Goal: Task Accomplishment & Management: Complete application form

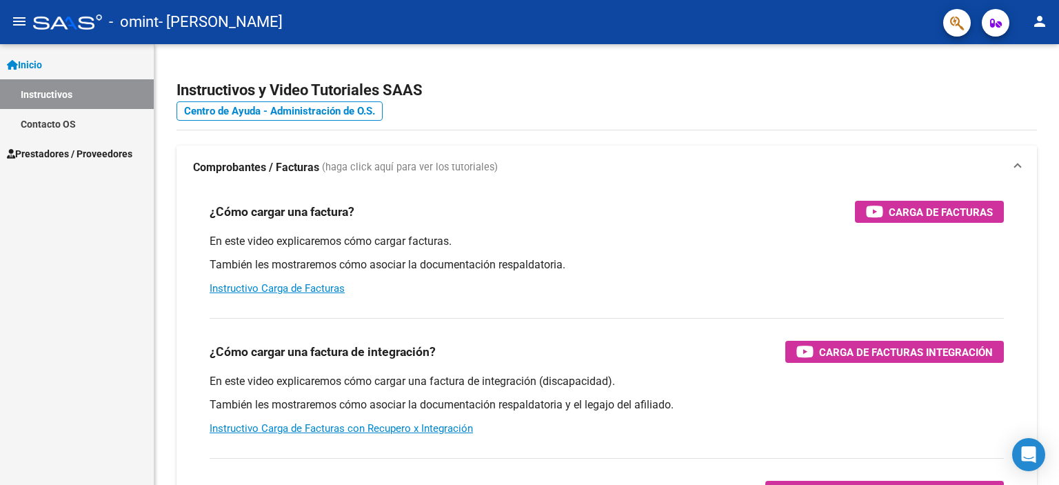
click at [99, 149] on span "Prestadores / Proveedores" at bounding box center [69, 153] width 125 height 15
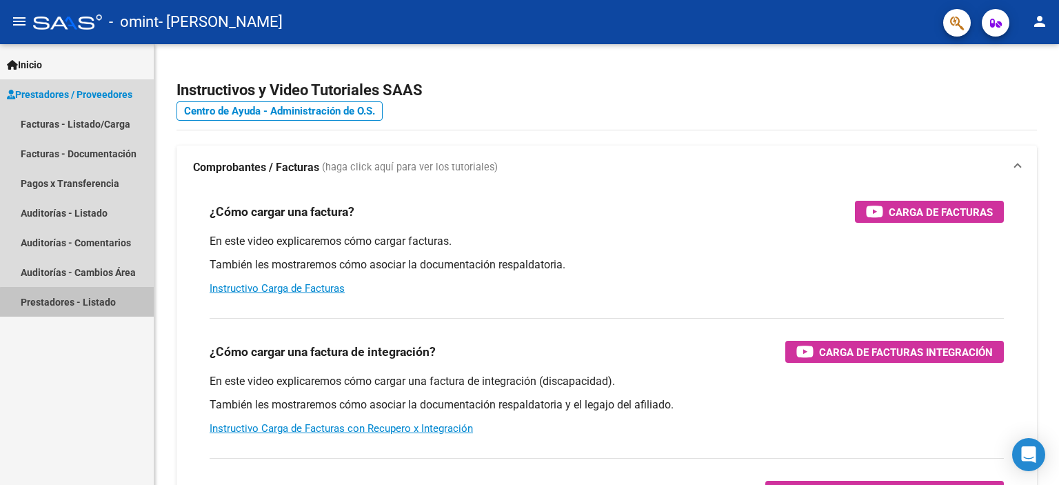
click at [101, 304] on link "Prestadores - Listado" at bounding box center [77, 302] width 154 height 30
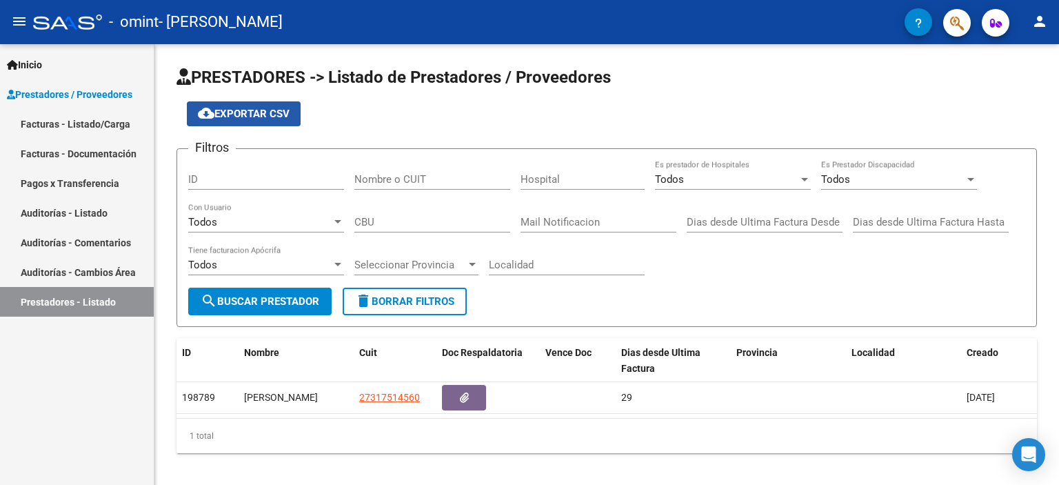
click at [281, 111] on span "cloud_download Exportar CSV" at bounding box center [244, 114] width 92 height 12
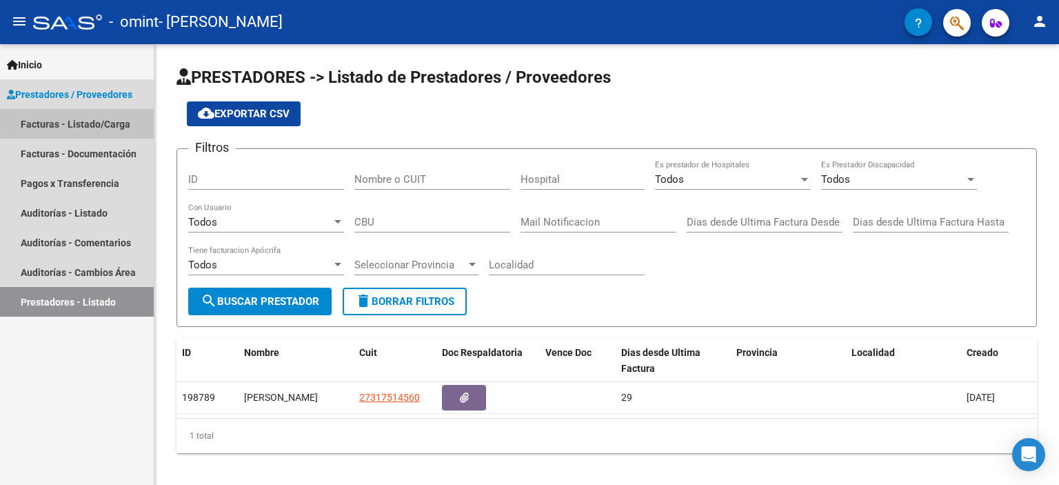
click at [123, 118] on link "Facturas - Listado/Carga" at bounding box center [77, 124] width 154 height 30
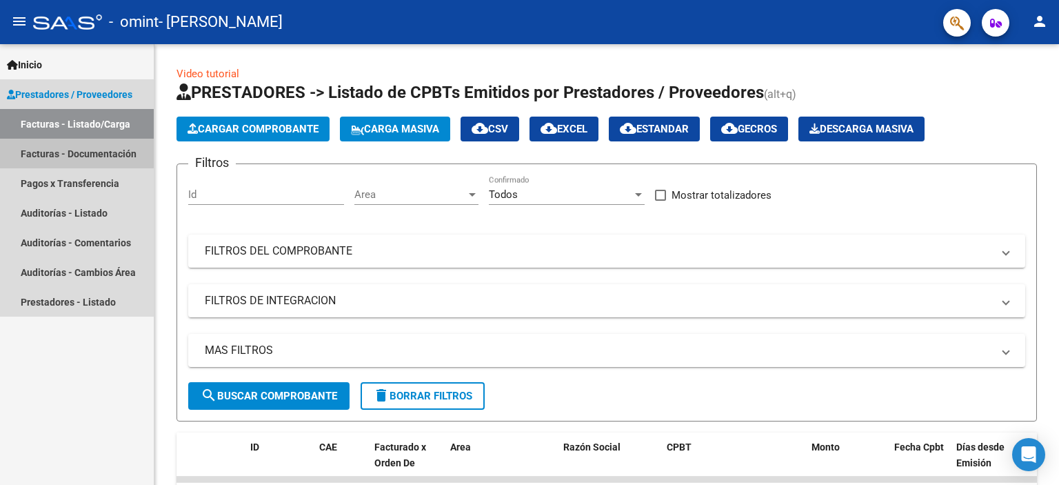
click at [110, 148] on link "Facturas - Documentación" at bounding box center [77, 154] width 154 height 30
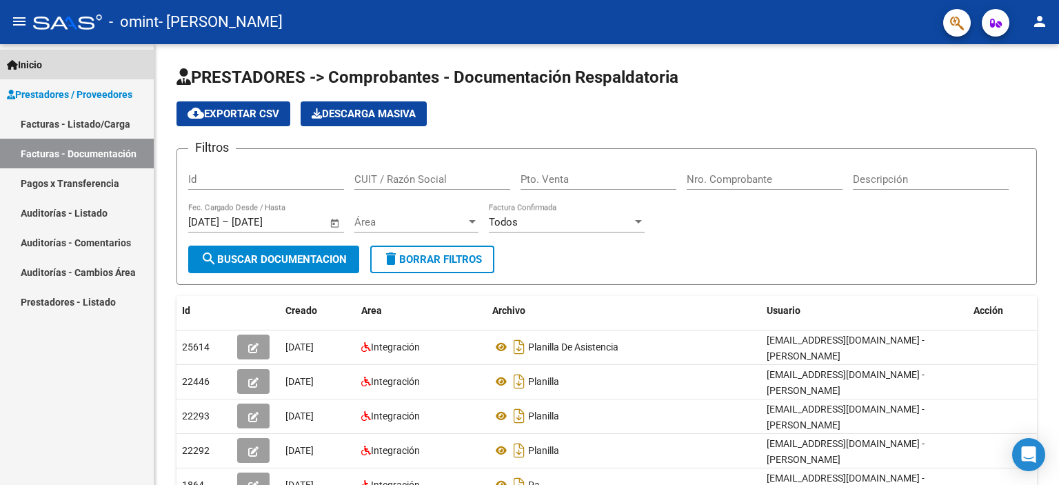
click at [33, 64] on span "Inicio" at bounding box center [24, 64] width 35 height 15
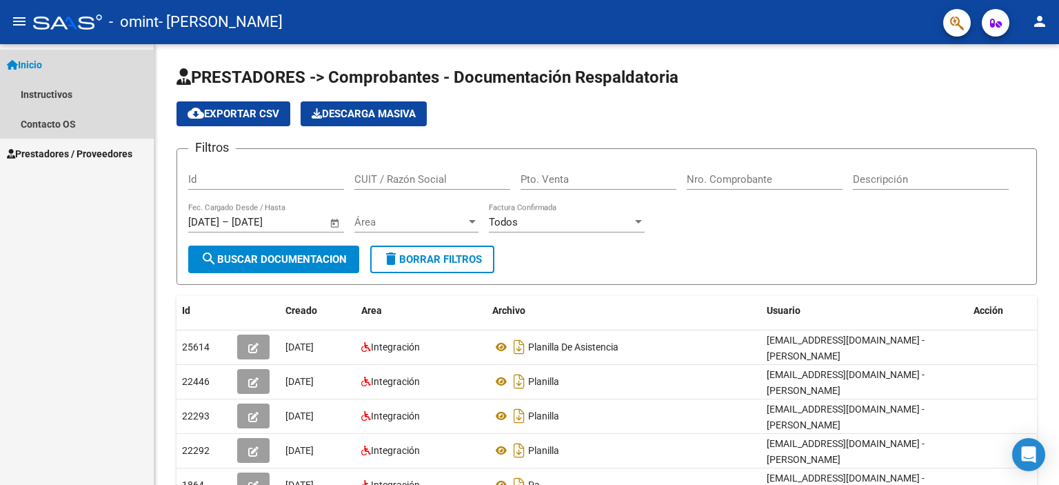
click at [33, 64] on span "Inicio" at bounding box center [24, 64] width 35 height 15
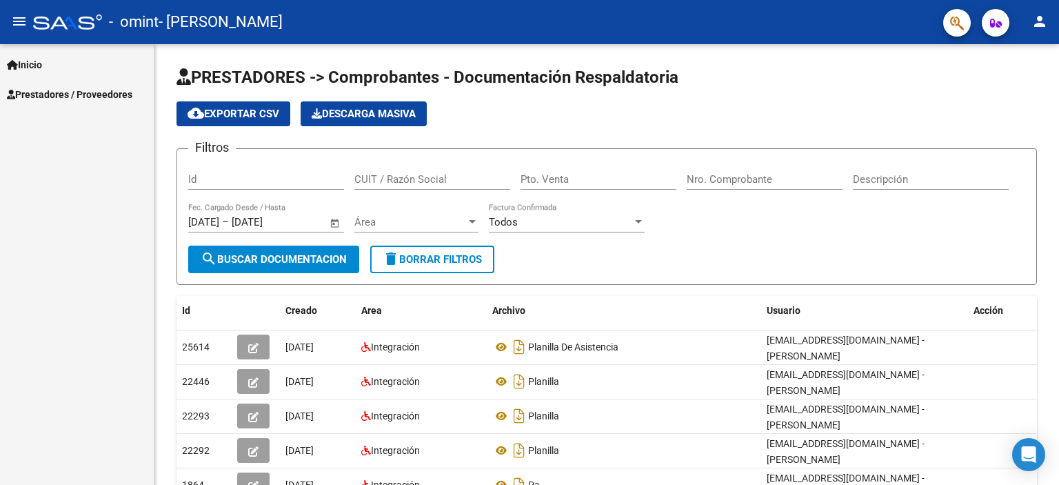
click at [42, 60] on span "Inicio" at bounding box center [24, 64] width 35 height 15
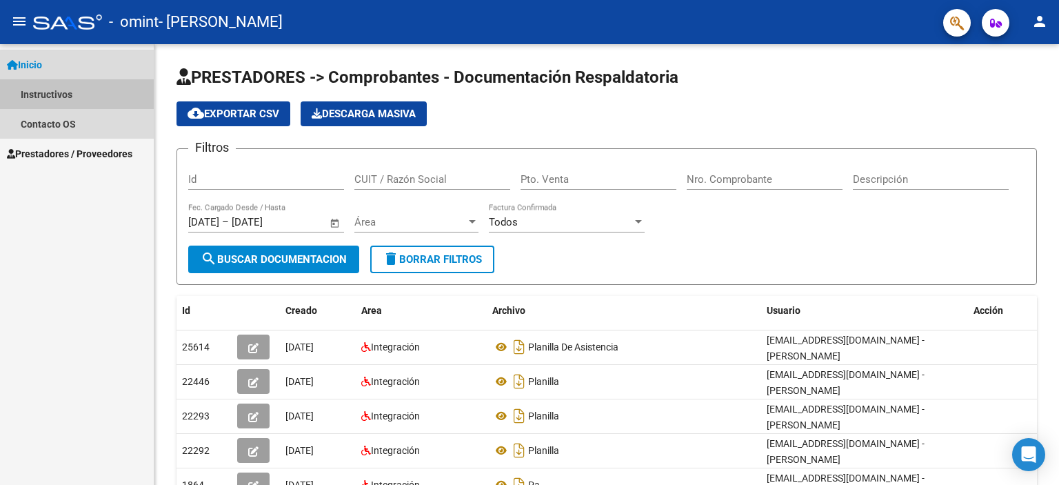
click at [59, 90] on link "Instructivos" at bounding box center [77, 94] width 154 height 30
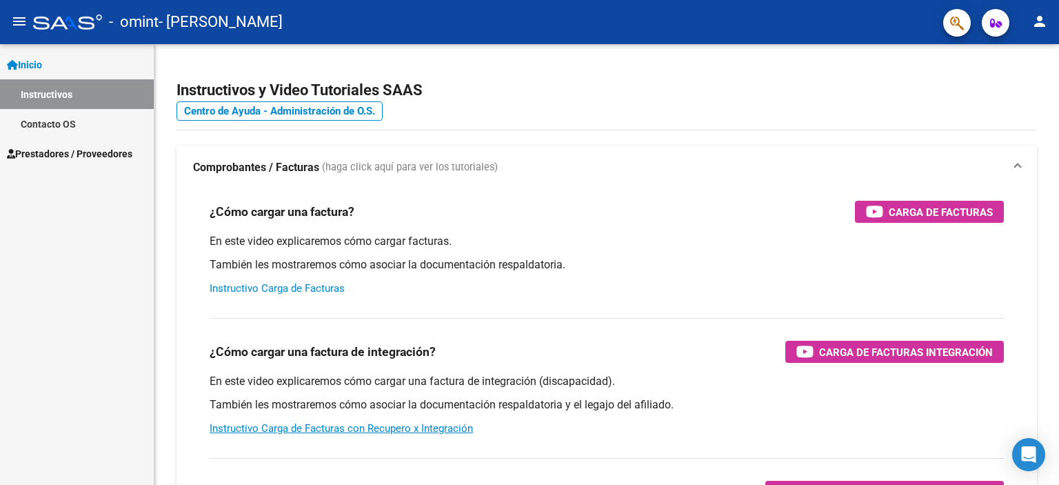
click at [275, 292] on link "Instructivo Carga de Facturas" at bounding box center [277, 288] width 135 height 12
click at [102, 151] on span "Prestadores / Proveedores" at bounding box center [69, 153] width 125 height 15
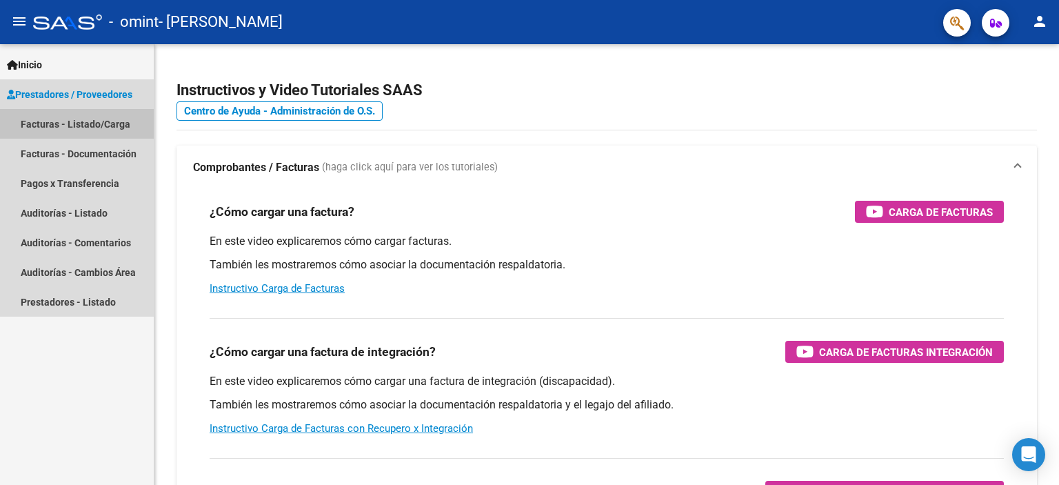
click at [98, 123] on link "Facturas - Listado/Carga" at bounding box center [77, 124] width 154 height 30
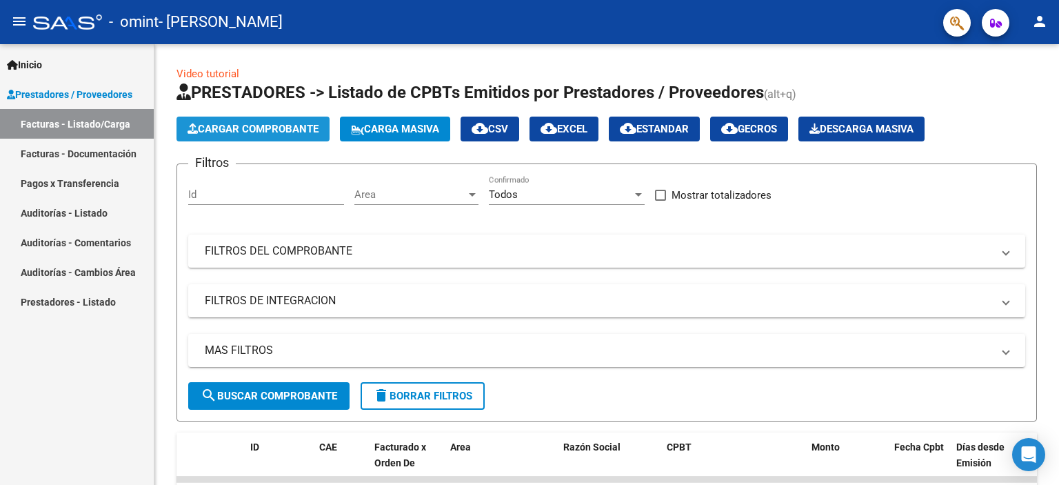
click at [257, 128] on span "Cargar Comprobante" at bounding box center [253, 129] width 131 height 12
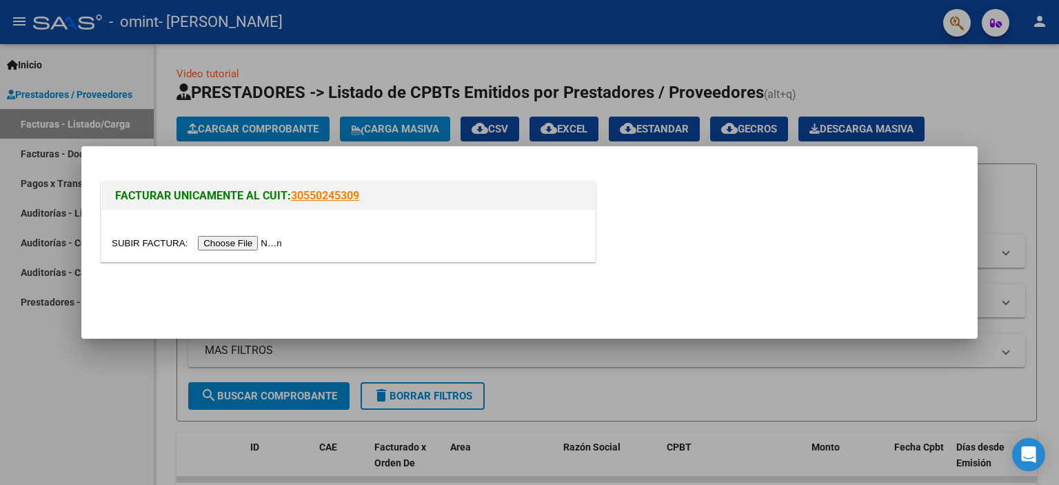
click at [273, 242] on input "file" at bounding box center [199, 243] width 174 height 14
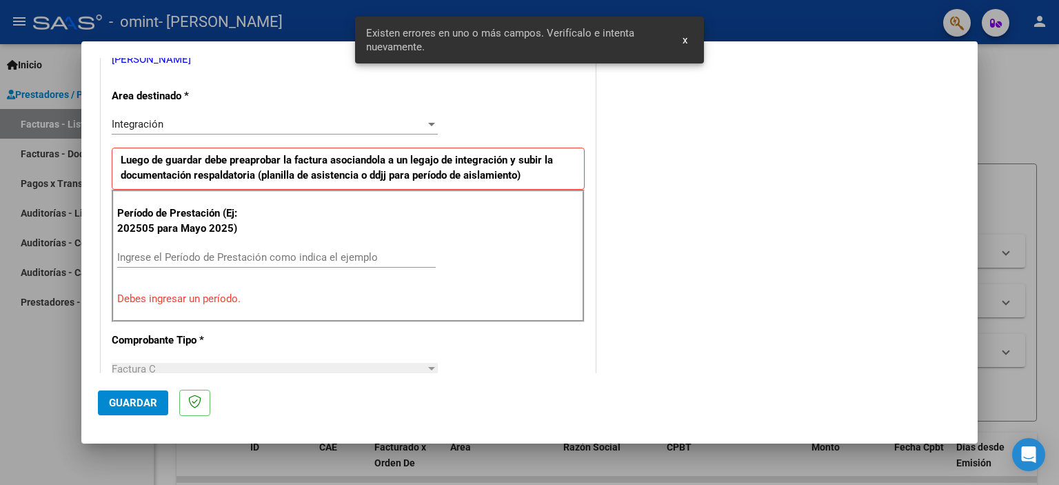
scroll to position [321, 0]
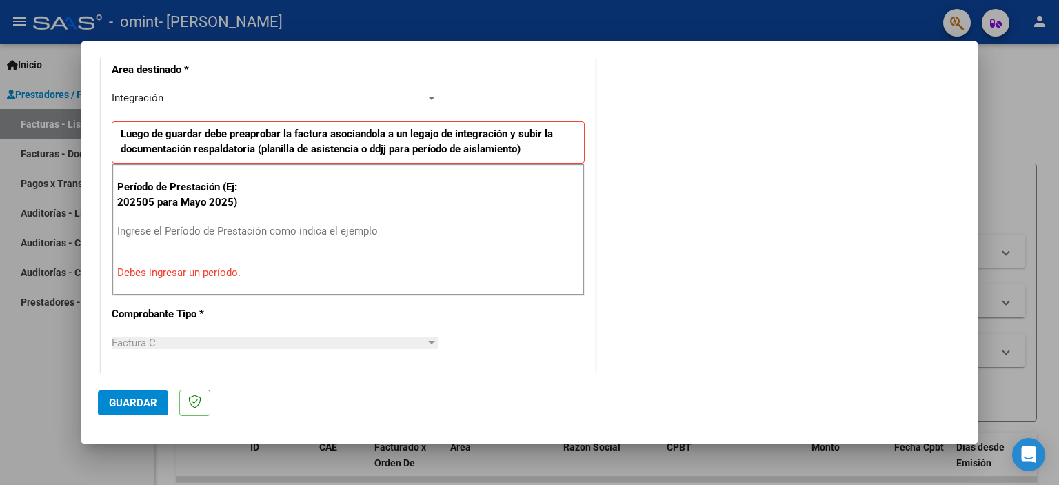
click at [269, 107] on div "Integración Seleccionar Area" at bounding box center [275, 98] width 326 height 21
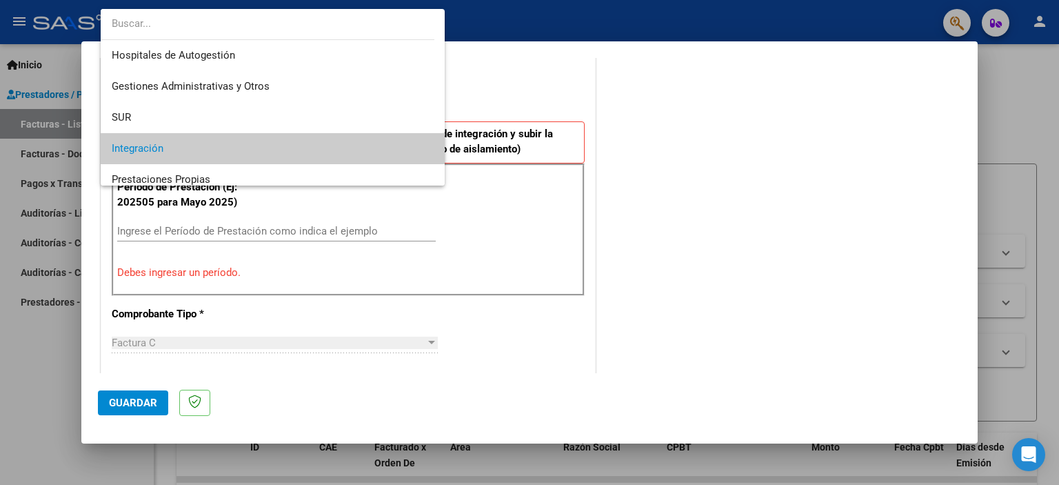
scroll to position [51, 0]
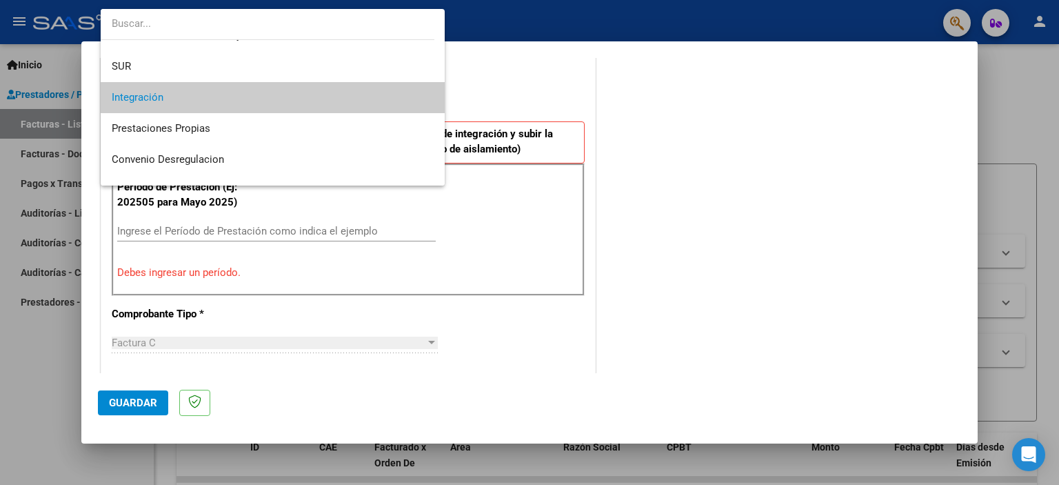
click at [267, 108] on span "Integración" at bounding box center [273, 97] width 323 height 31
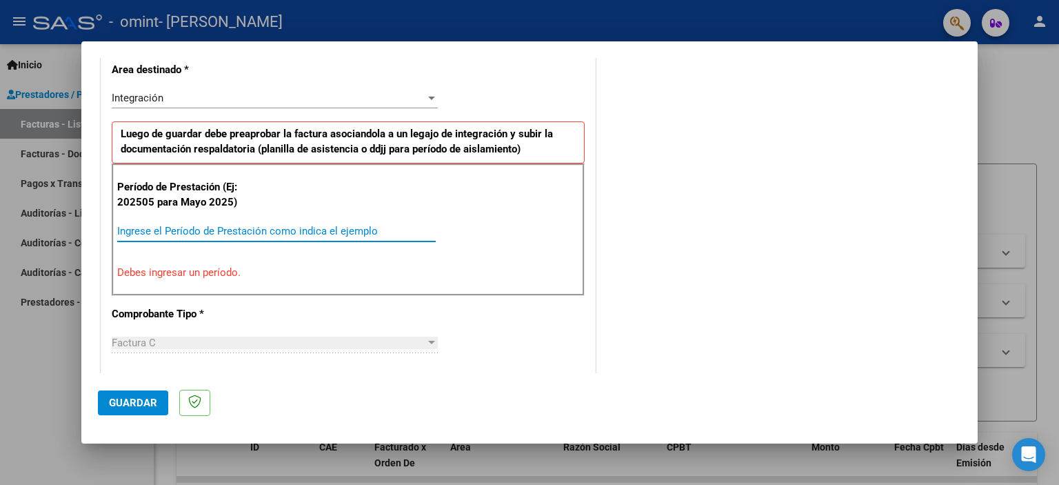
click at [165, 233] on input "Ingrese el Período de Prestación como indica el ejemplo" at bounding box center [276, 231] width 318 height 12
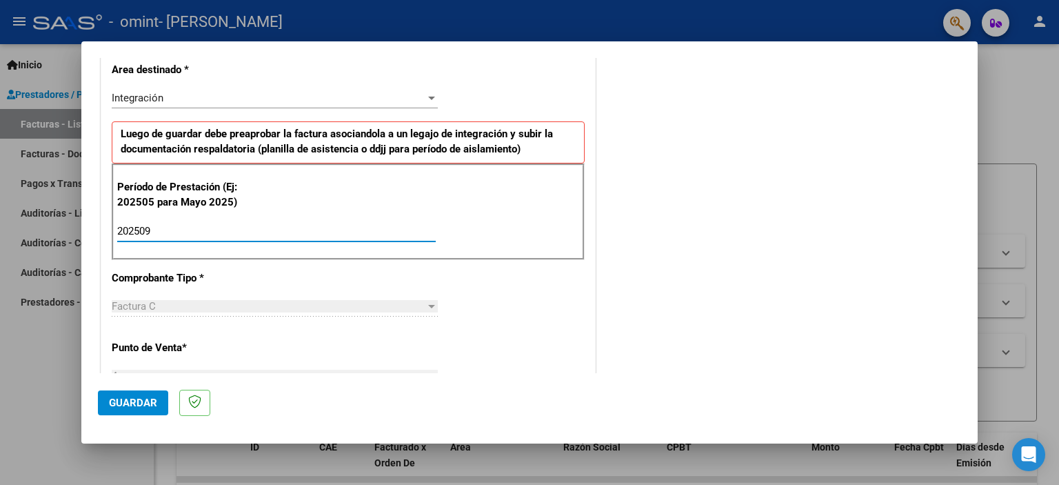
type input "202509"
click at [181, 307] on div "Factura C" at bounding box center [269, 306] width 314 height 12
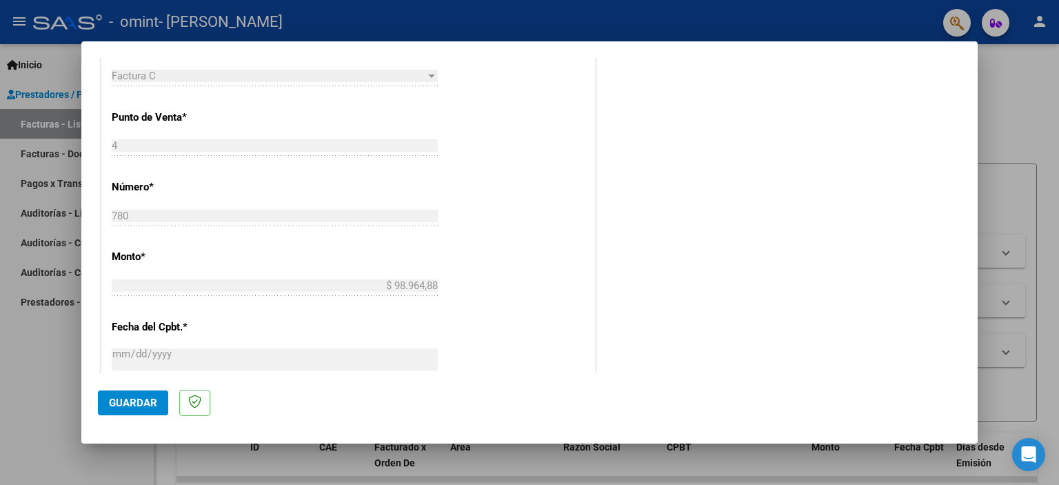
scroll to position [780, 0]
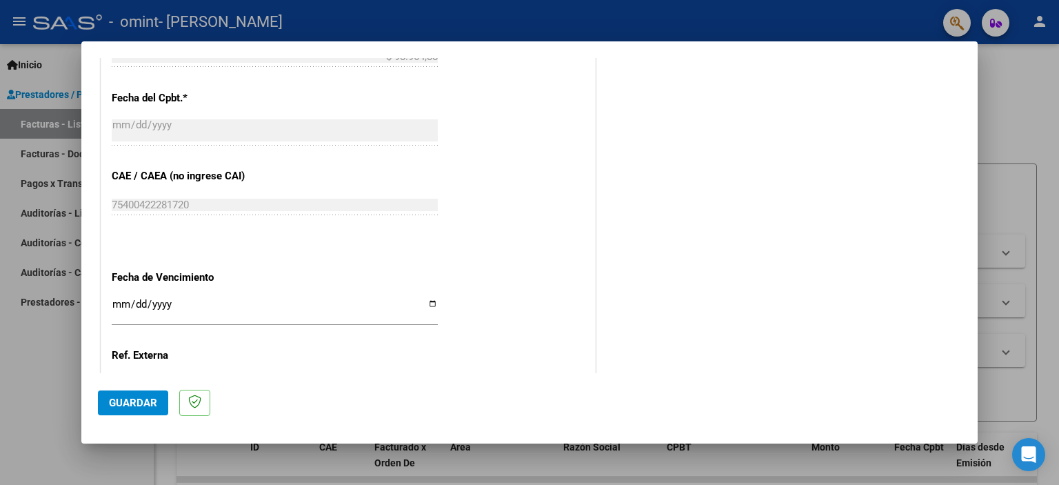
click at [117, 299] on input "Ingresar la fecha" at bounding box center [275, 309] width 326 height 22
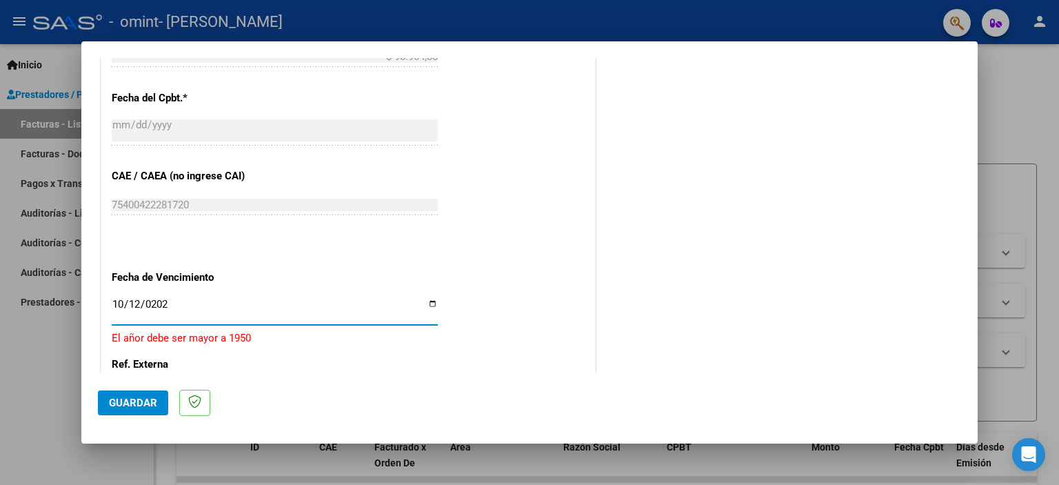
type input "[DATE]"
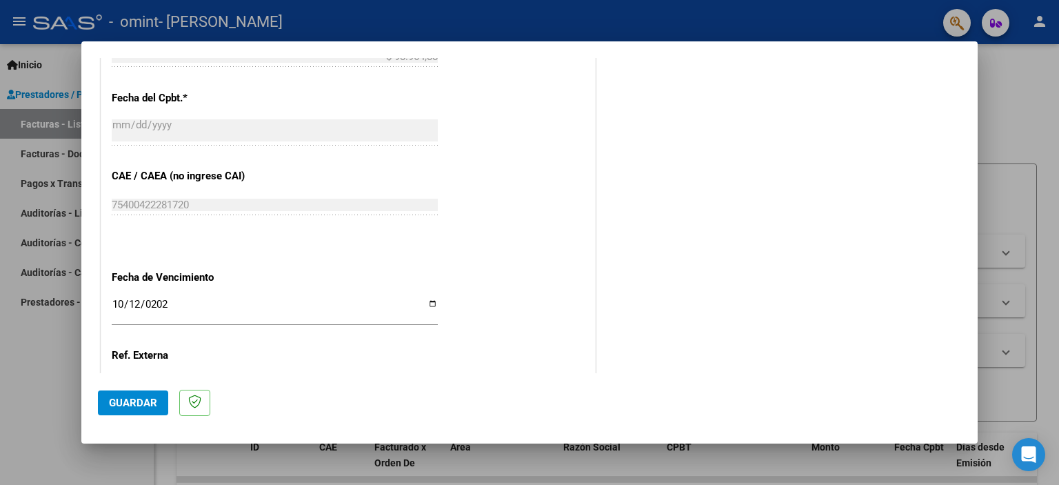
scroll to position [896, 0]
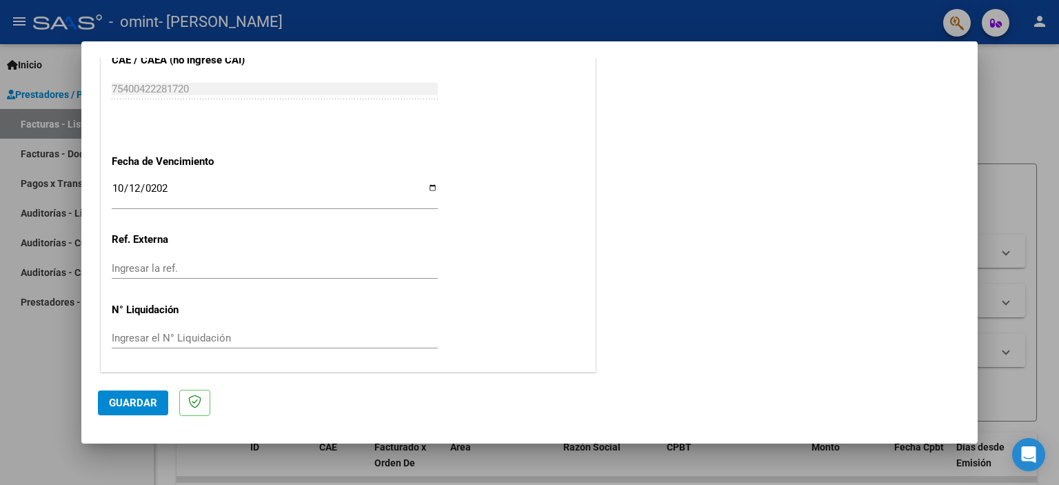
click at [128, 269] on input "Ingresar la ref." at bounding box center [275, 268] width 326 height 12
click at [132, 338] on input "Ingresar el N° Liquidación" at bounding box center [275, 338] width 326 height 12
click at [144, 270] on input "Ingresar la ref." at bounding box center [275, 268] width 326 height 12
click at [158, 402] on button "Guardar" at bounding box center [133, 402] width 70 height 25
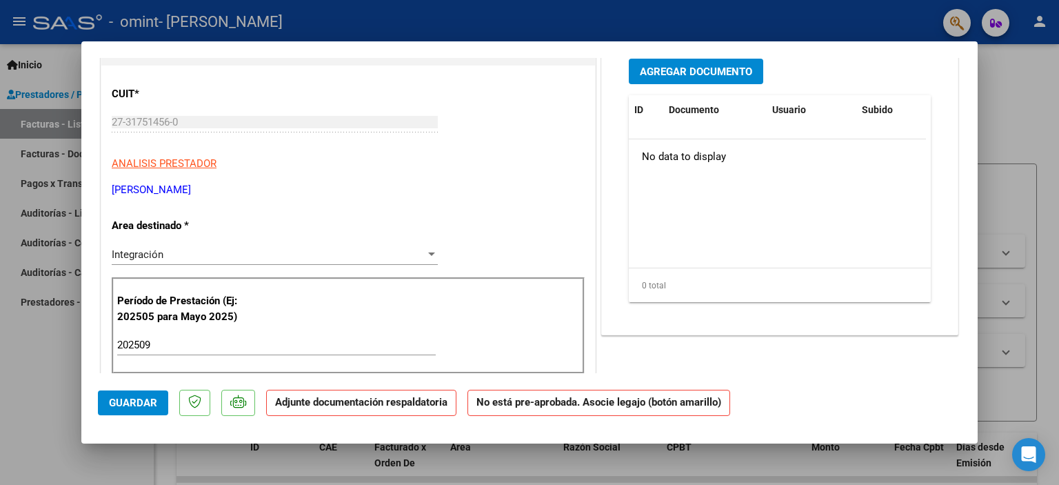
scroll to position [0, 0]
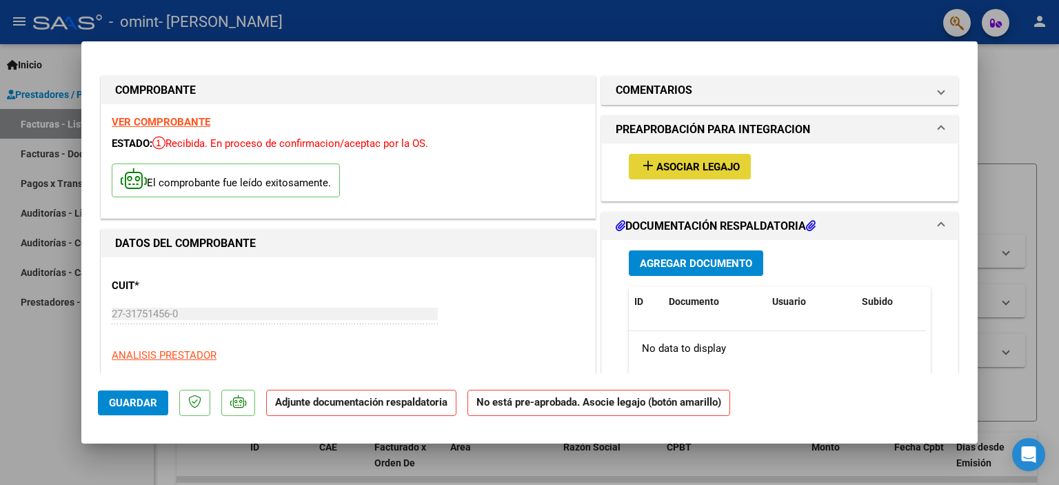
click at [711, 161] on span "Asociar Legajo" at bounding box center [697, 167] width 83 height 12
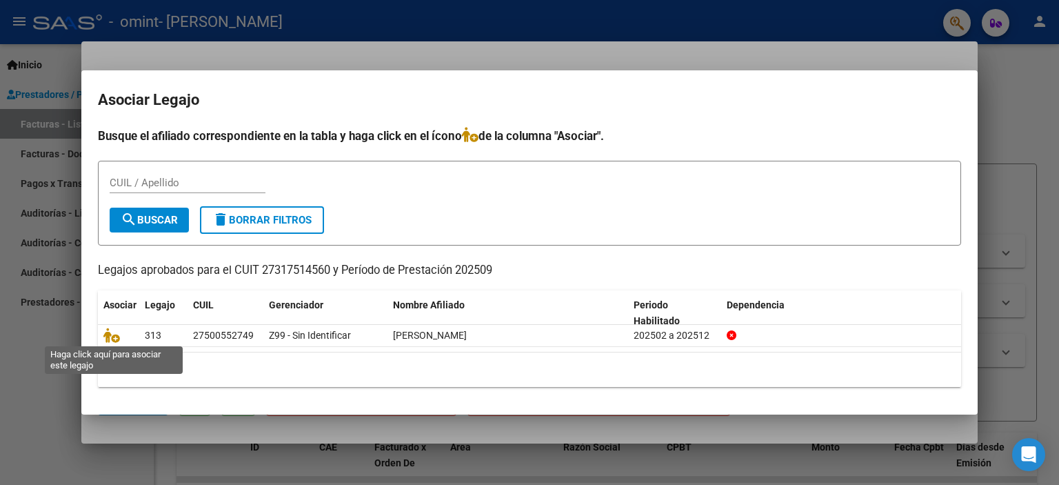
click at [112, 333] on icon at bounding box center [111, 334] width 17 height 15
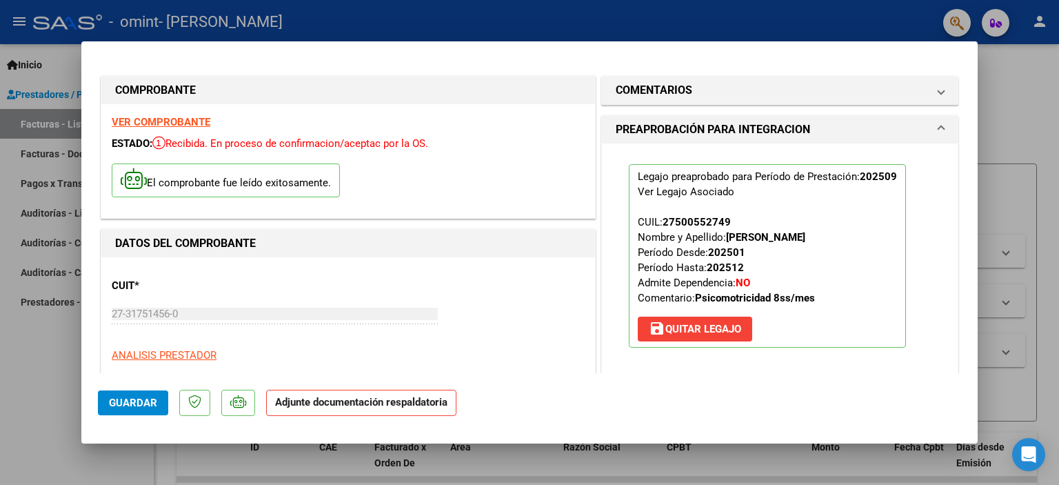
click at [302, 407] on strong "Adjunte documentación respaldatoria" at bounding box center [361, 402] width 172 height 12
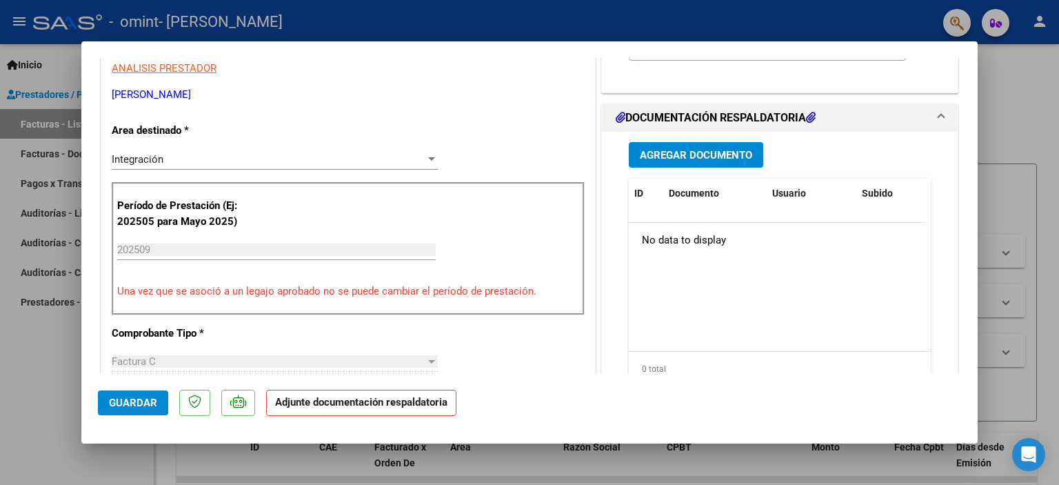
scroll to position [303, 0]
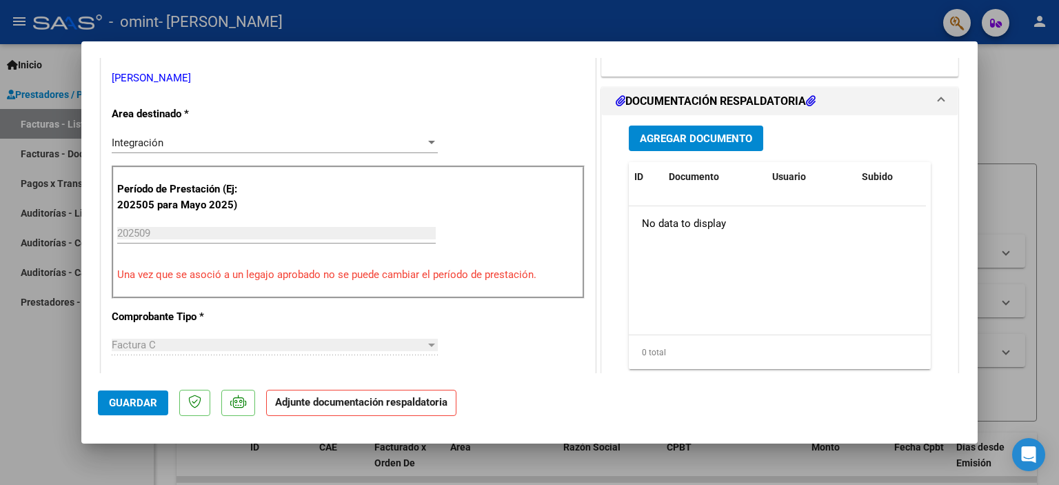
drag, startPoint x: 977, startPoint y: 107, endPoint x: 969, endPoint y: 179, distance: 72.1
click at [969, 179] on mat-dialog-content "COMPROBANTE VER COMPROBANTE ESTADO: Recibida. En proceso de confirmacion/acepta…" at bounding box center [529, 215] width 896 height 315
click at [808, 268] on datatable-body "No data to display" at bounding box center [777, 270] width 297 height 128
click at [693, 143] on span "Agregar Documento" at bounding box center [696, 138] width 112 height 12
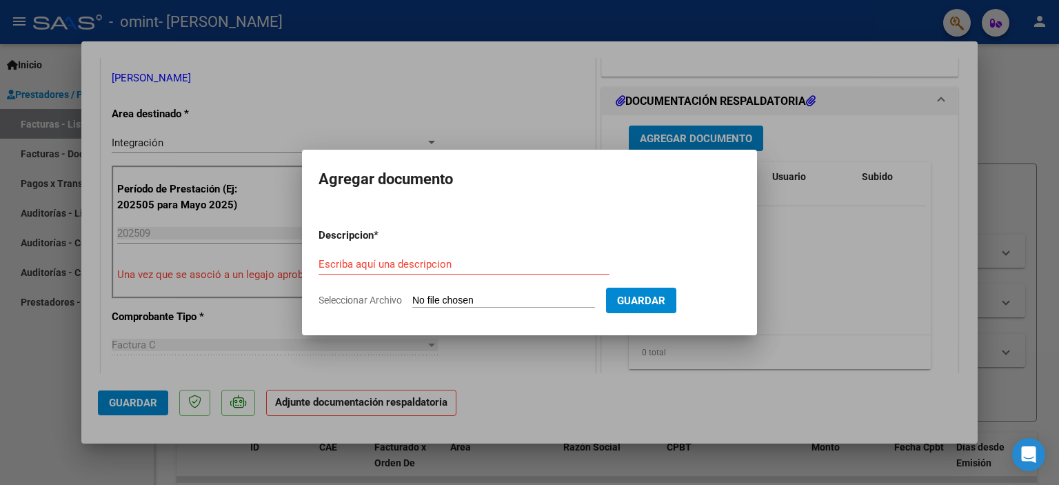
click at [382, 296] on span "Seleccionar Archivo" at bounding box center [359, 299] width 83 height 11
click at [412, 296] on input "Seleccionar Archivo" at bounding box center [503, 300] width 183 height 13
type input "C:\fakepath\PLANILLA DE ASISTENCIA.pdf"
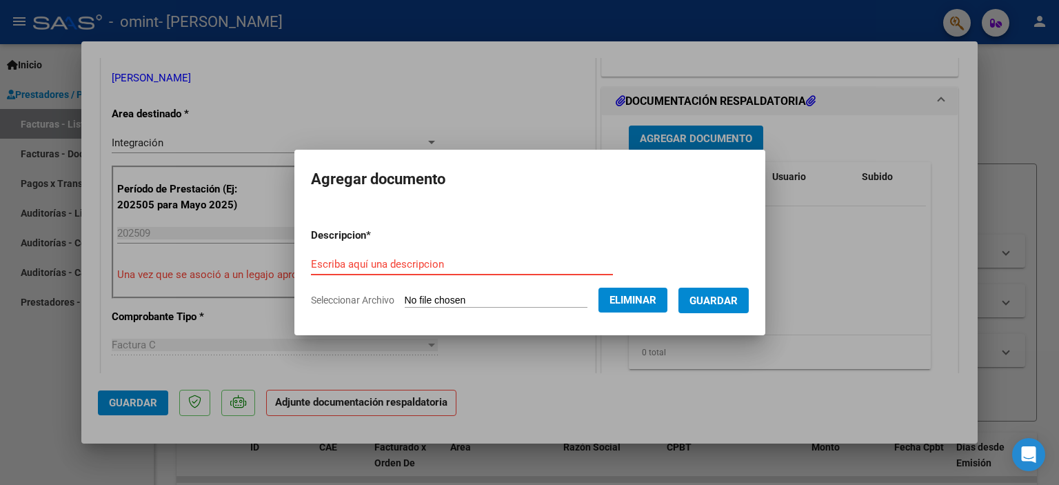
click at [436, 261] on input "Escriba aquí una descripcion" at bounding box center [462, 264] width 302 height 12
type input "planilla de asistencia"
click at [707, 297] on span "Guardar" at bounding box center [713, 300] width 48 height 12
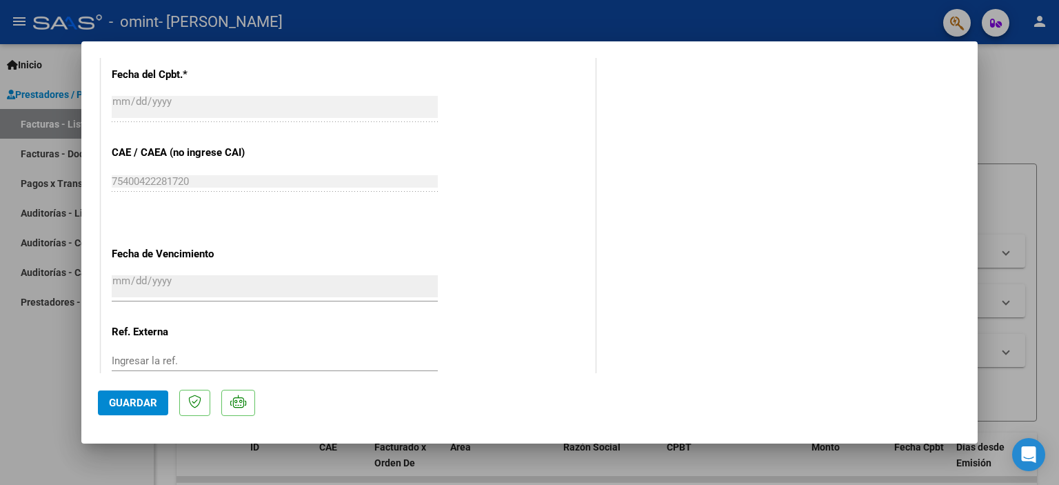
scroll to position [918, 0]
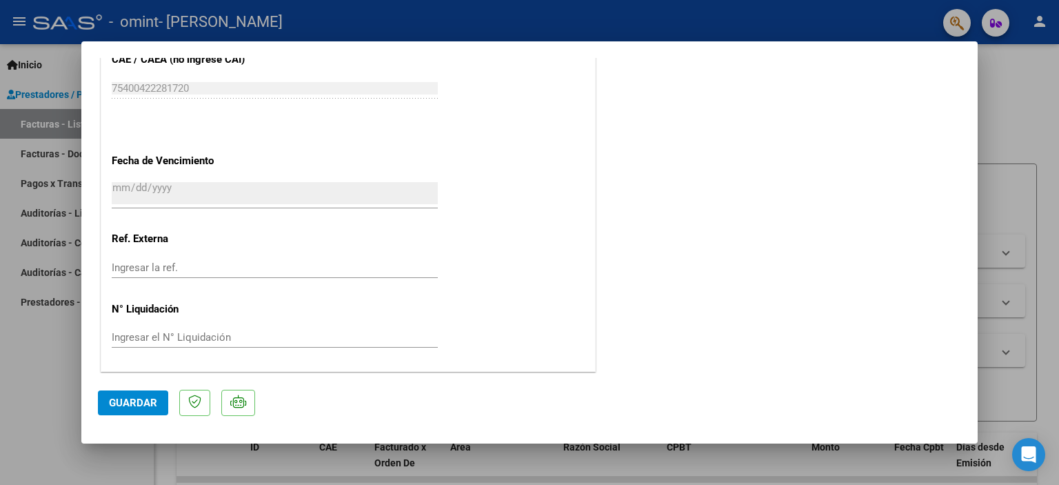
click at [132, 408] on span "Guardar" at bounding box center [133, 402] width 48 height 12
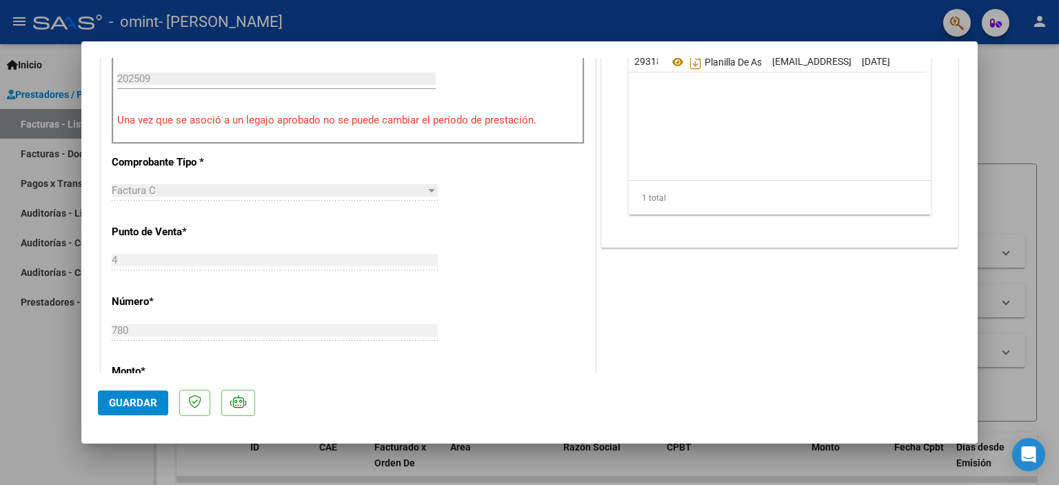
scroll to position [228, 0]
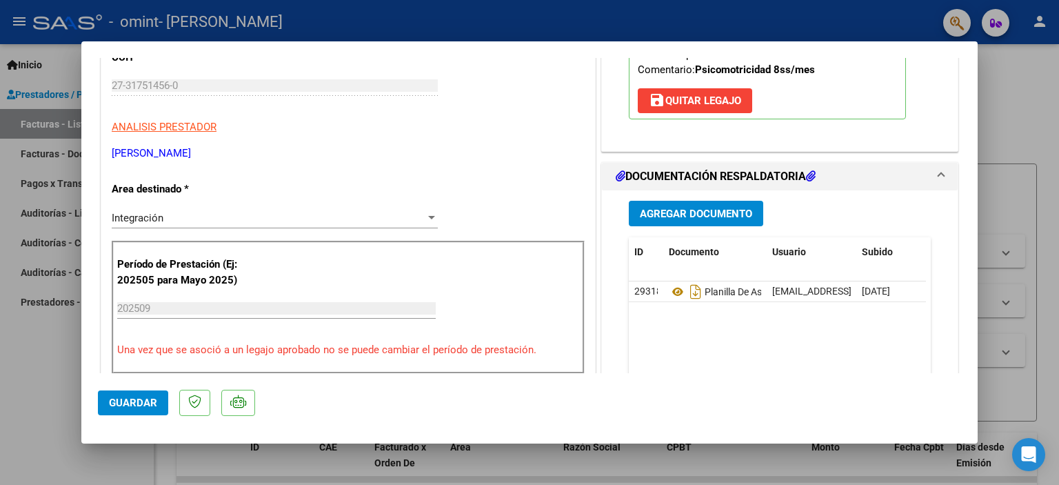
click at [773, 250] on span "Usuario" at bounding box center [789, 251] width 34 height 11
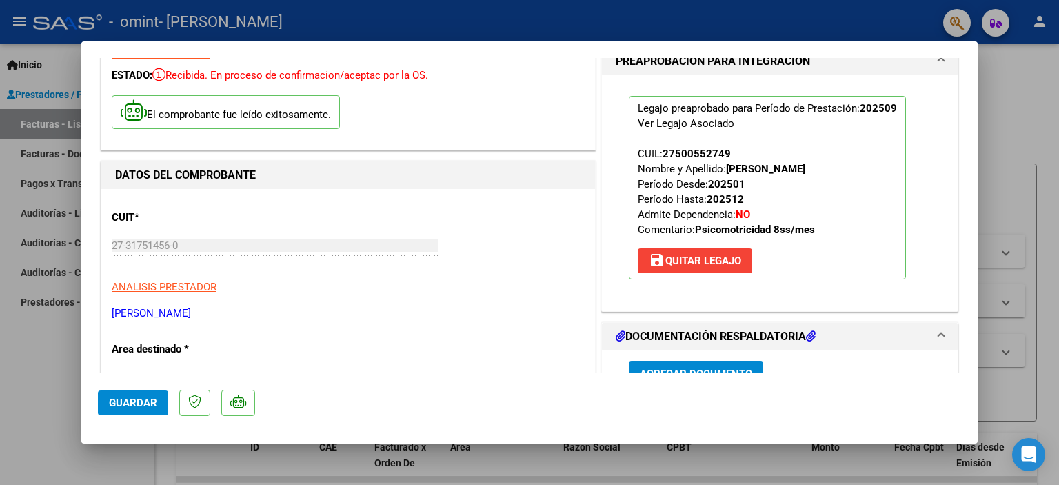
scroll to position [0, 0]
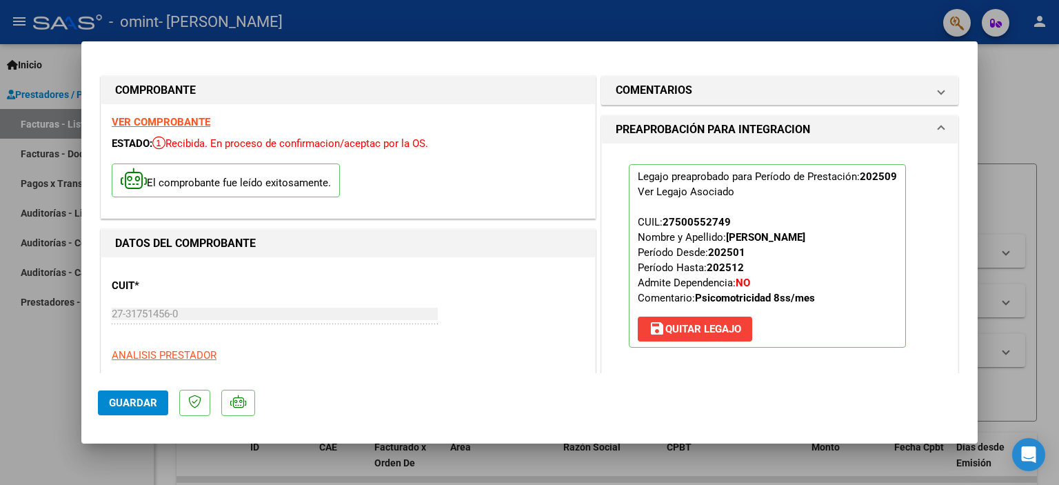
click at [57, 373] on div at bounding box center [529, 242] width 1059 height 485
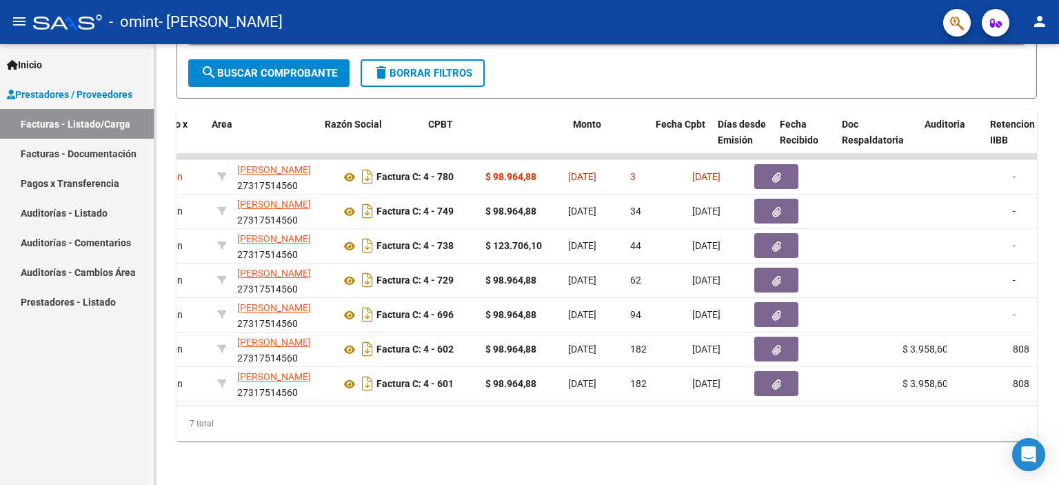
scroll to position [0, 339]
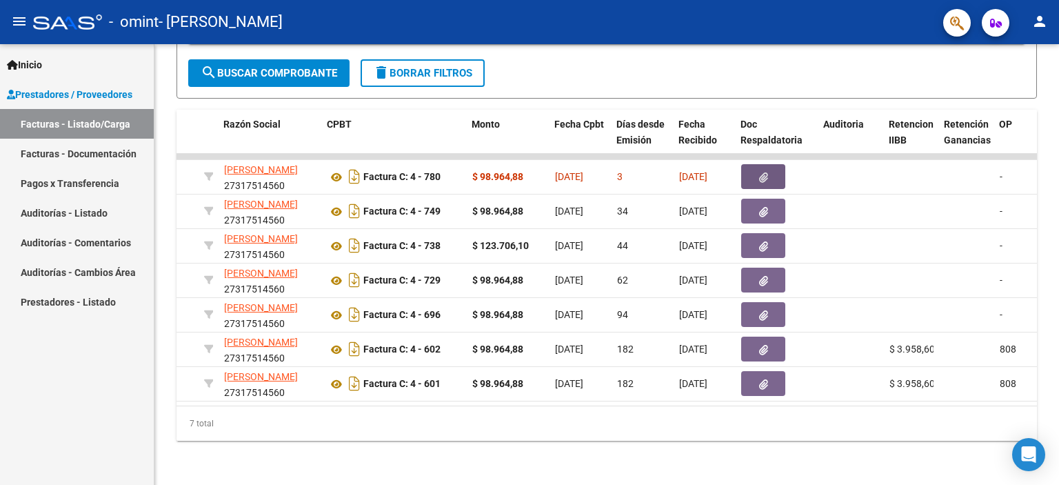
click at [765, 172] on icon "button" at bounding box center [763, 177] width 9 height 10
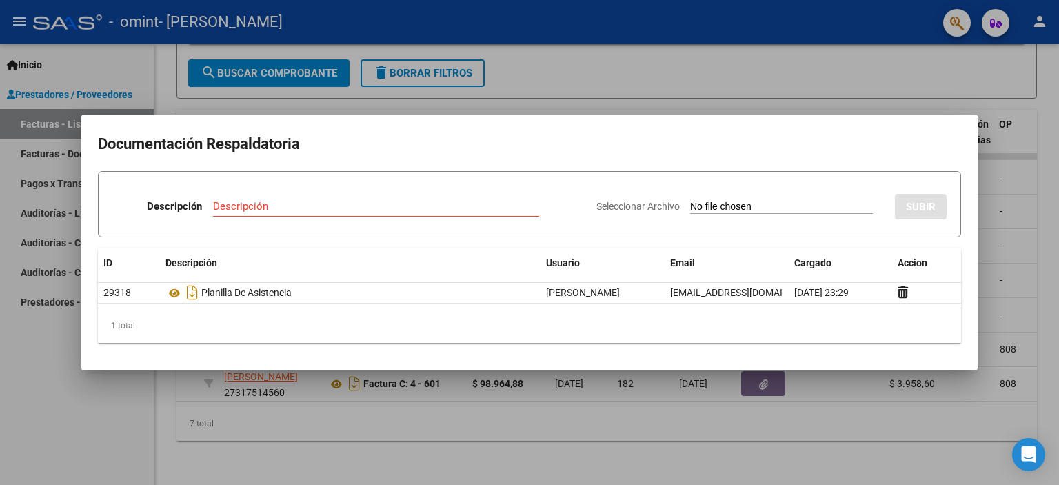
click at [993, 188] on div at bounding box center [529, 242] width 1059 height 485
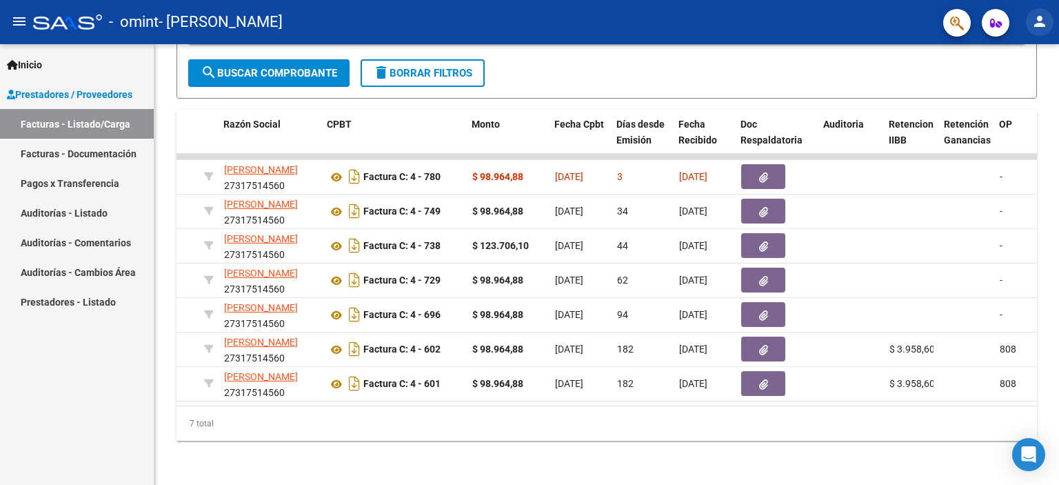
click at [1049, 23] on button "person" at bounding box center [1040, 22] width 28 height 28
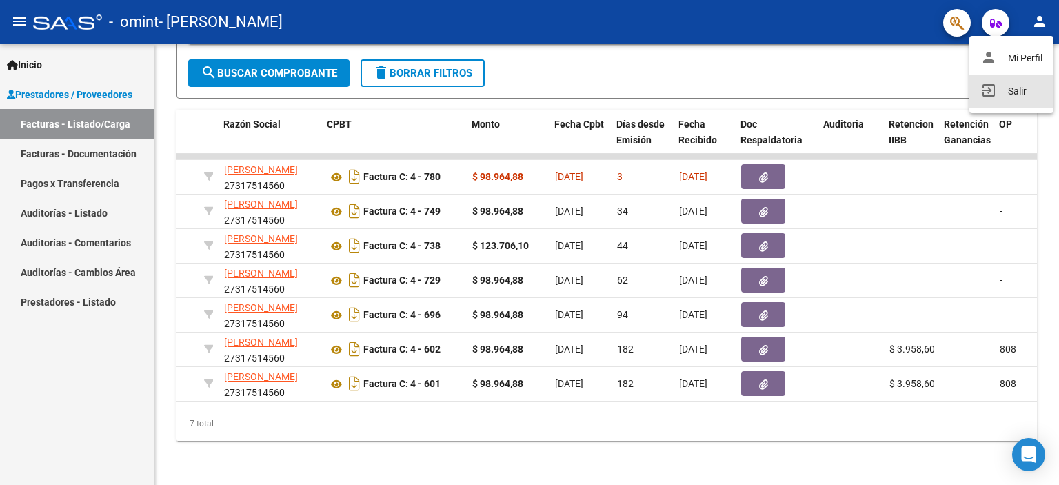
click at [1000, 88] on button "exit_to_app Salir" at bounding box center [1011, 90] width 84 height 33
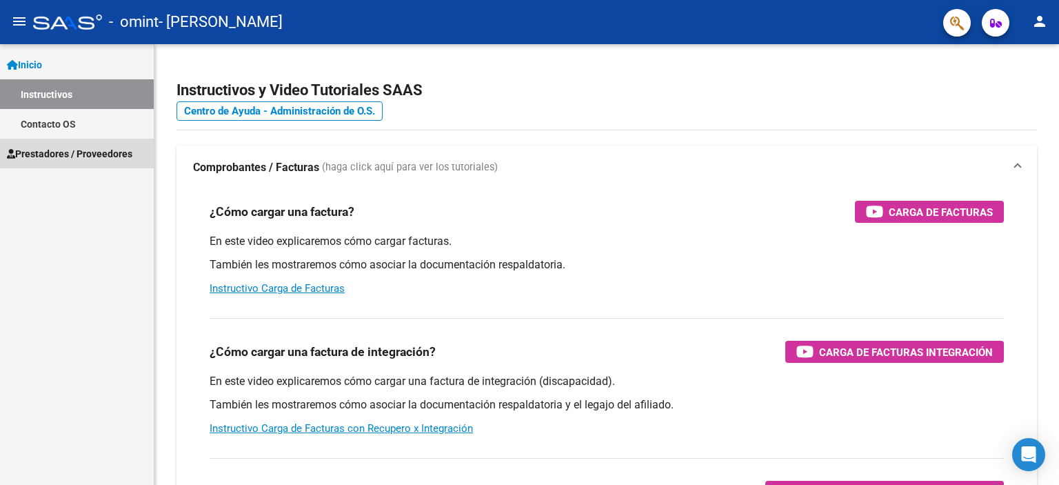
click at [115, 152] on span "Prestadores / Proveedores" at bounding box center [69, 153] width 125 height 15
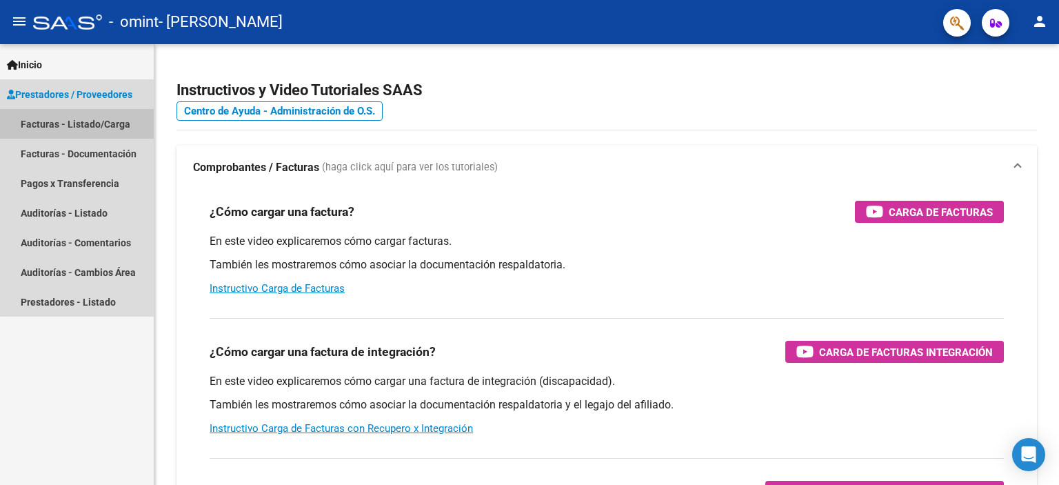
click at [101, 124] on link "Facturas - Listado/Carga" at bounding box center [77, 124] width 154 height 30
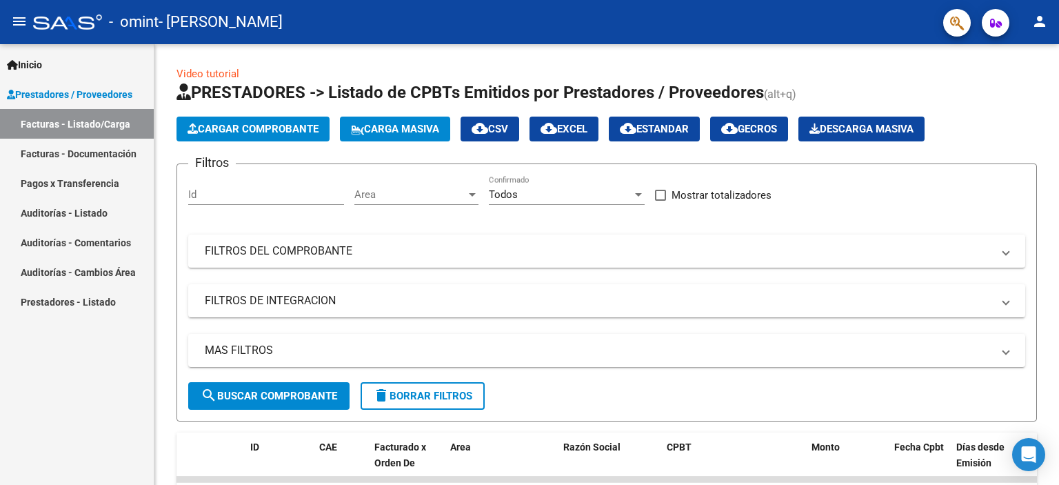
scroll to position [230, 0]
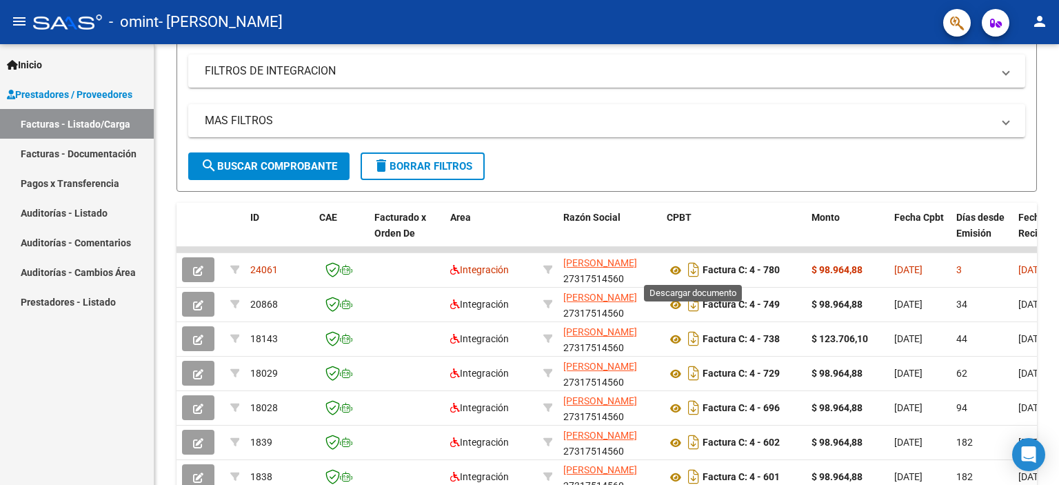
click at [694, 266] on icon "Descargar documento" at bounding box center [694, 270] width 18 height 22
click at [1047, 28] on mat-icon "person" at bounding box center [1039, 21] width 17 height 17
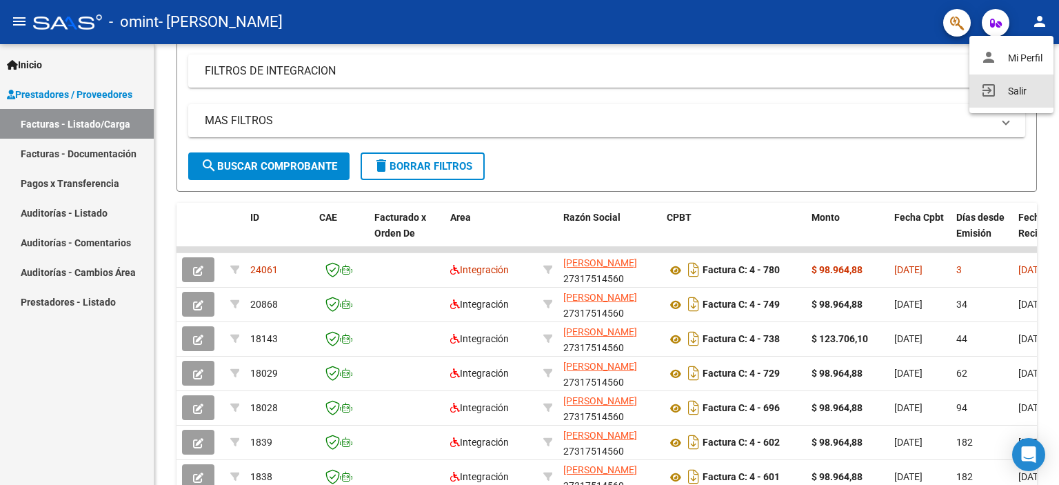
click at [989, 89] on mat-icon "exit_to_app" at bounding box center [988, 90] width 17 height 17
